Goal: Information Seeking & Learning: Learn about a topic

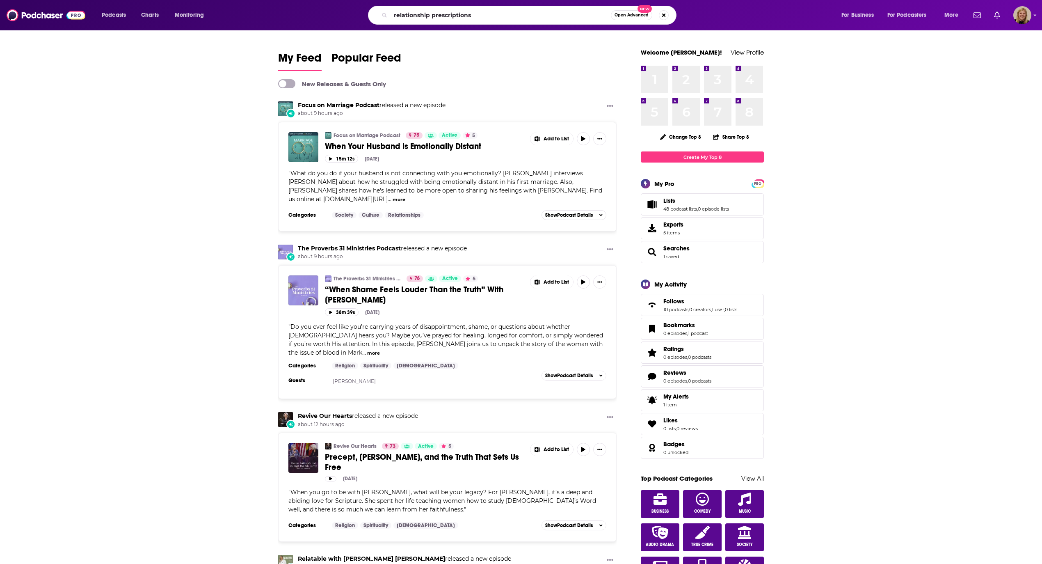
type input "relationship prescriptions"
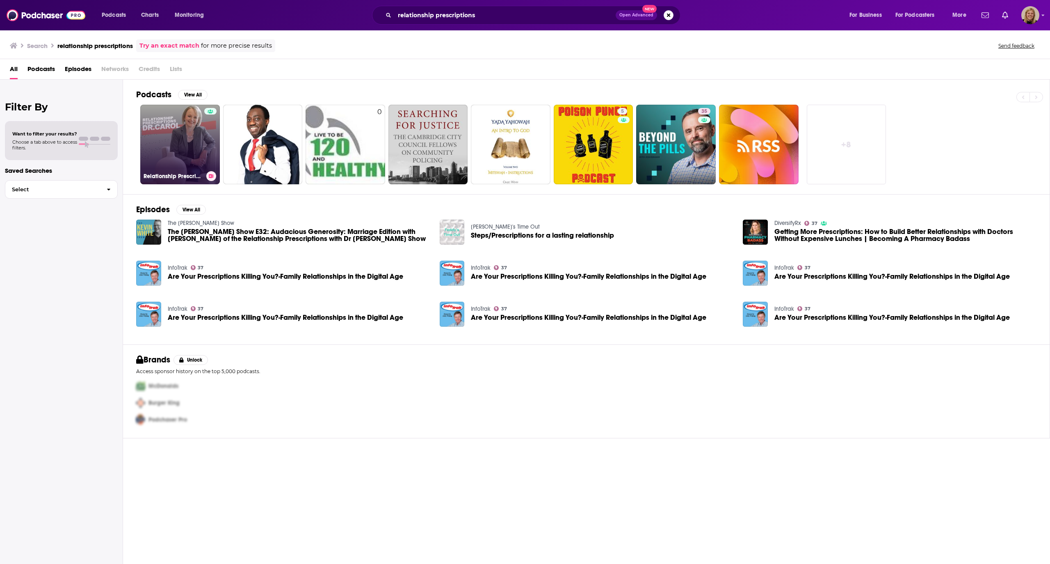
click at [186, 140] on link "Relationship Prescriptions with Dr. [PERSON_NAME]" at bounding box center [180, 145] width 80 height 80
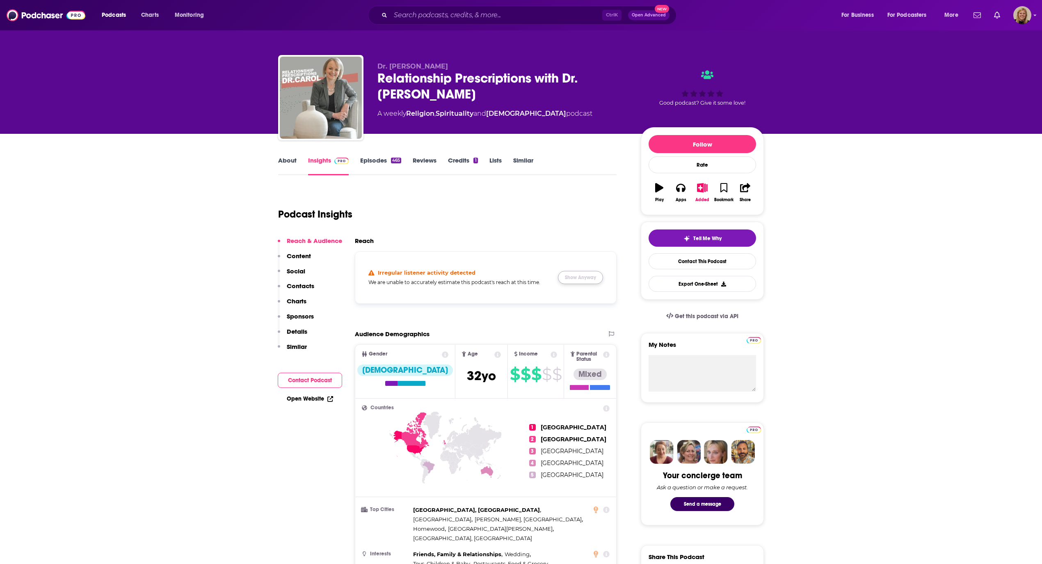
click at [587, 274] on button "Show Anyway" at bounding box center [580, 277] width 45 height 13
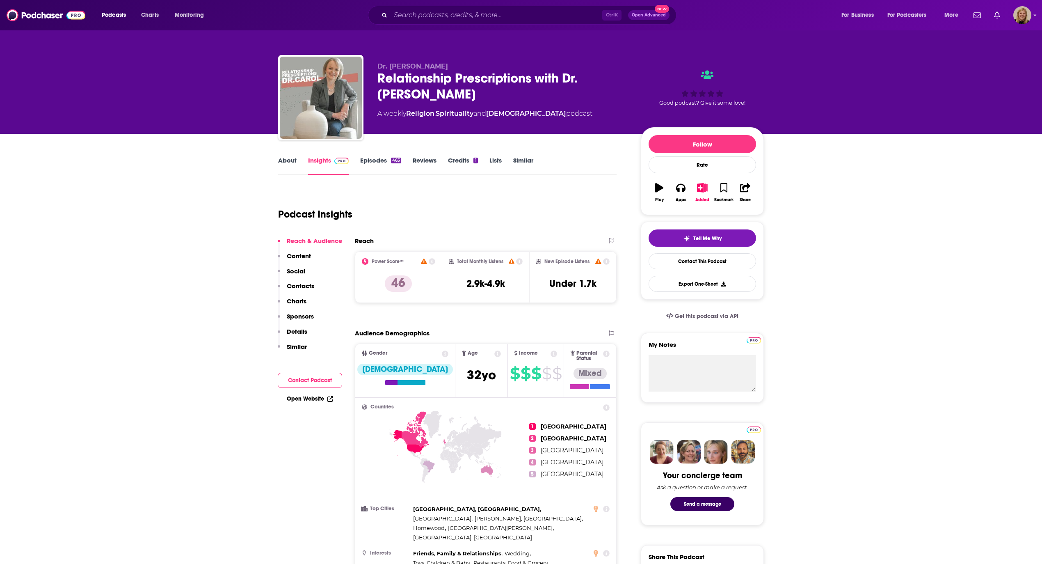
click at [379, 157] on link "Episodes 465" at bounding box center [380, 165] width 41 height 19
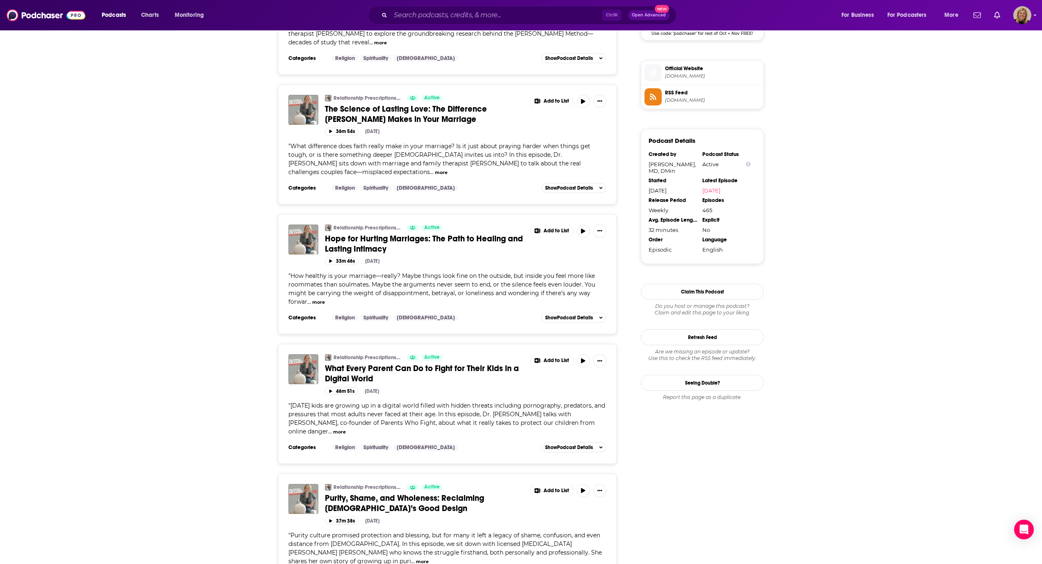
scroll to position [656, 0]
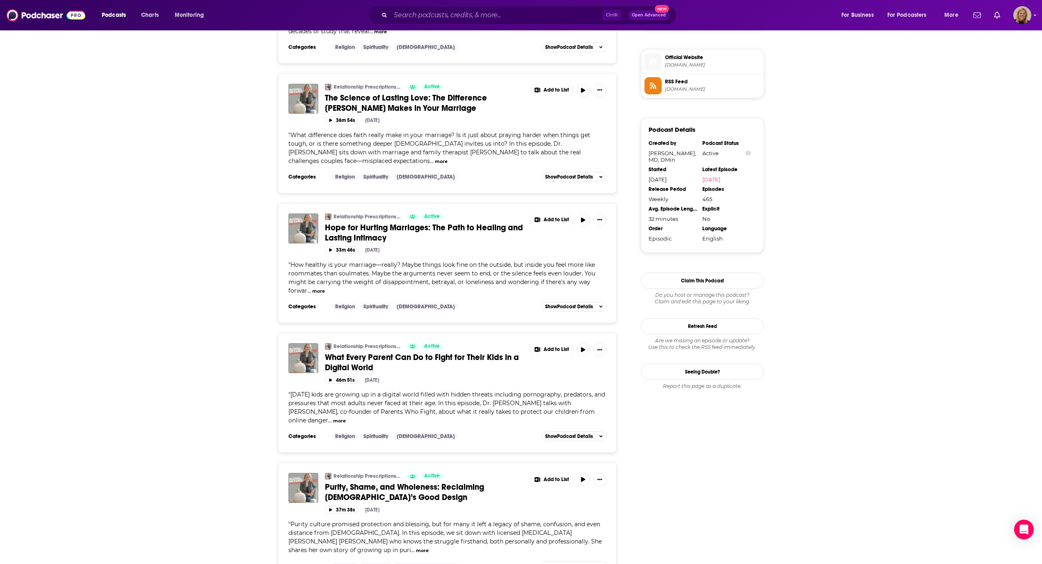
click at [346, 417] on button "more" at bounding box center [339, 420] width 13 height 7
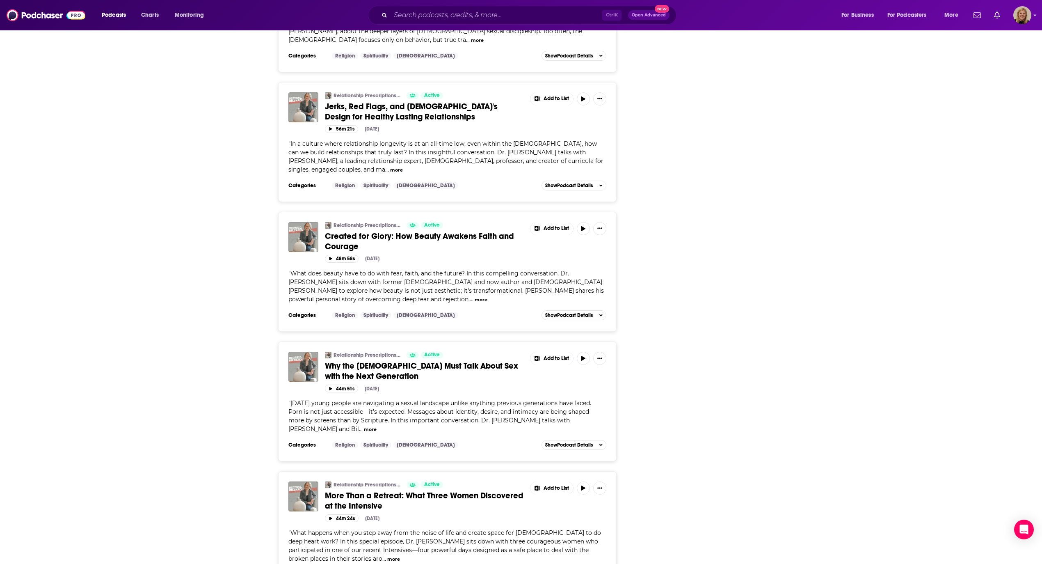
scroll to position [1531, 0]
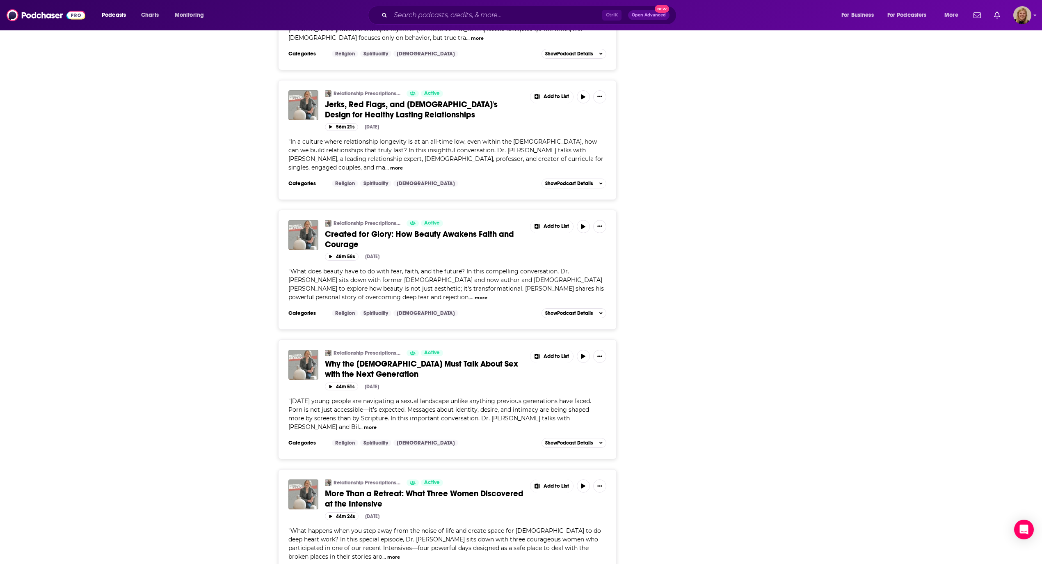
click at [364, 424] on button "more" at bounding box center [370, 427] width 13 height 7
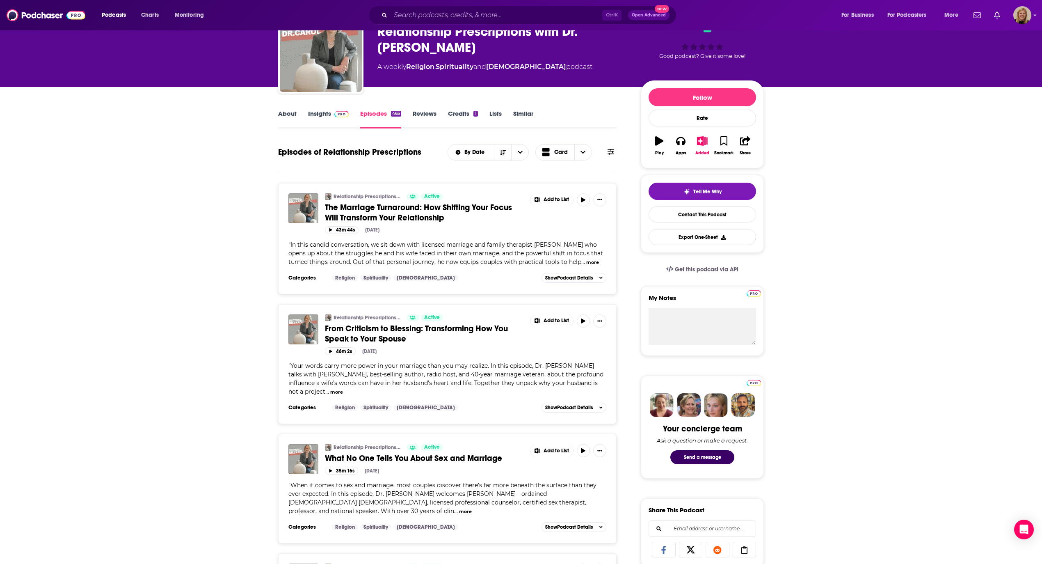
scroll to position [0, 0]
